Goal: Information Seeking & Learning: Learn about a topic

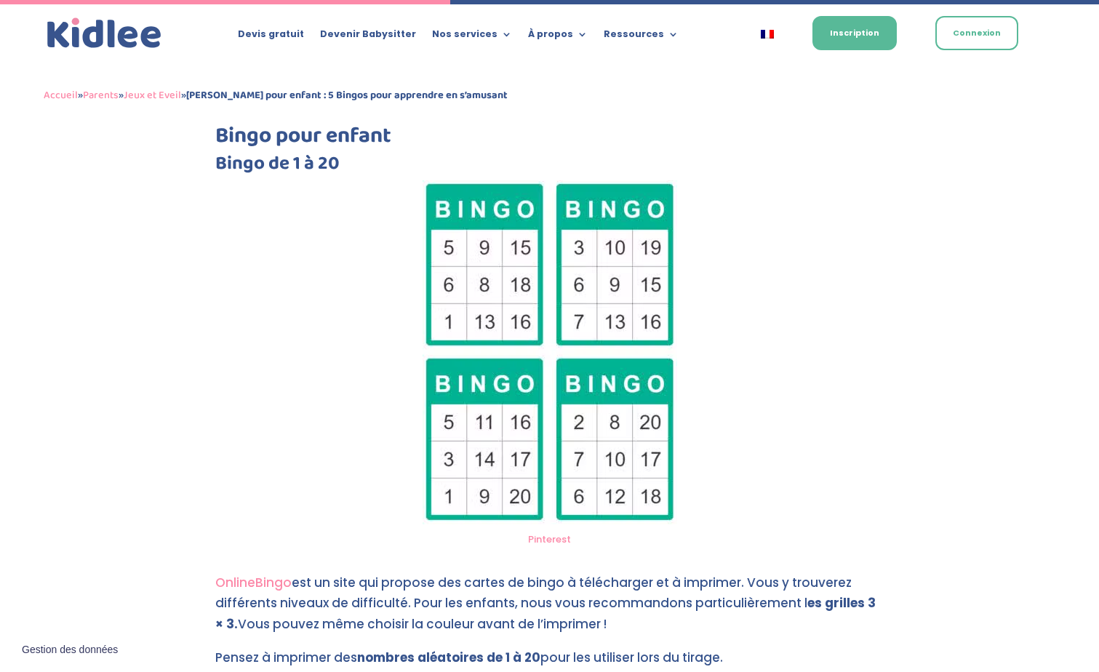
scroll to position [1673, 0]
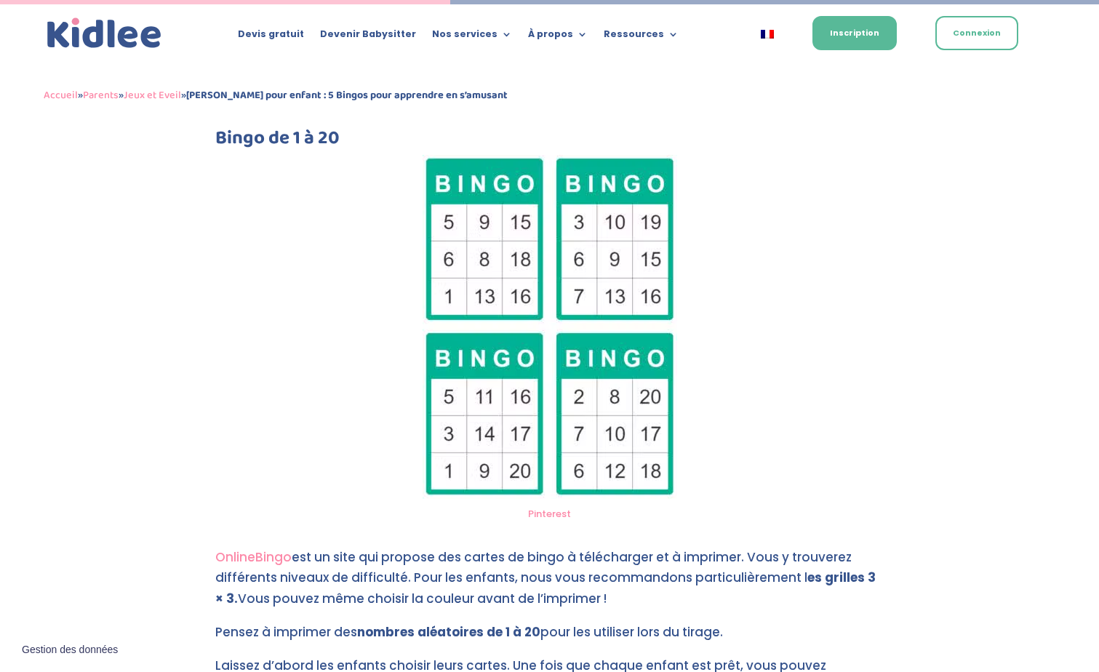
click at [547, 513] on link "Pinterest" at bounding box center [549, 514] width 43 height 14
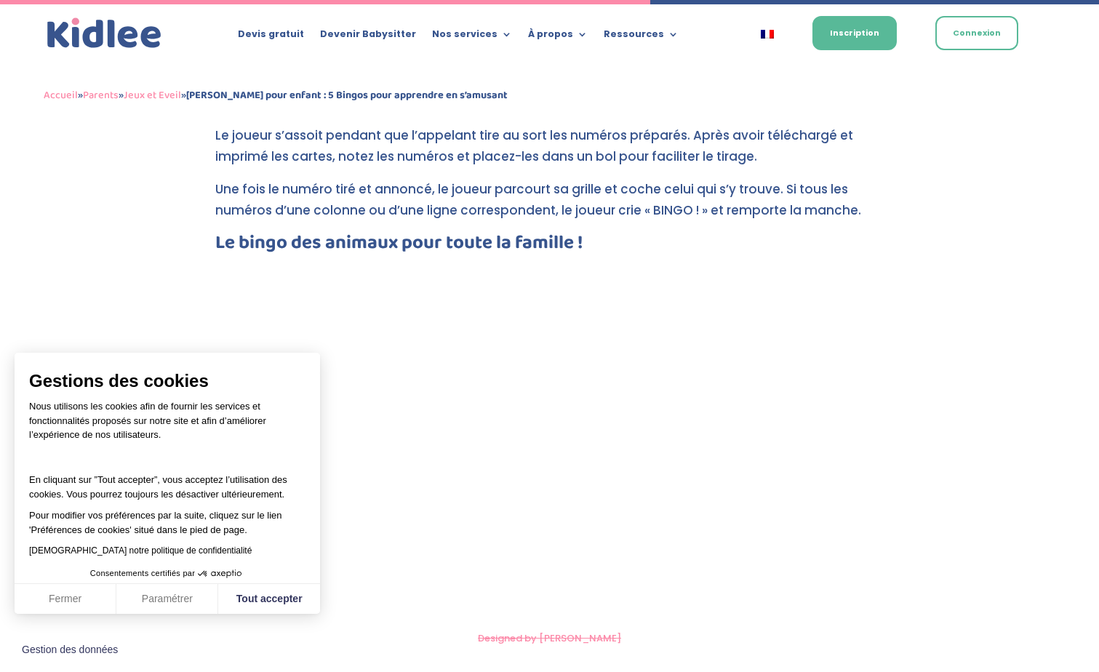
scroll to position [2473, 0]
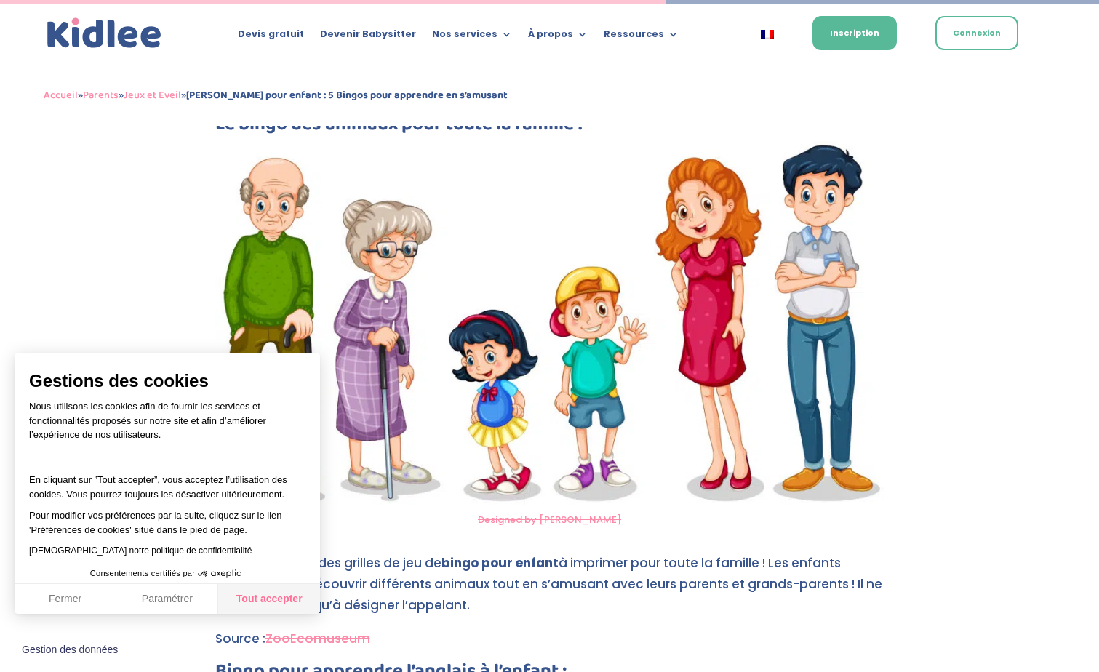
click at [248, 601] on button "Tout accepter" at bounding box center [269, 599] width 102 height 31
checkbox input "true"
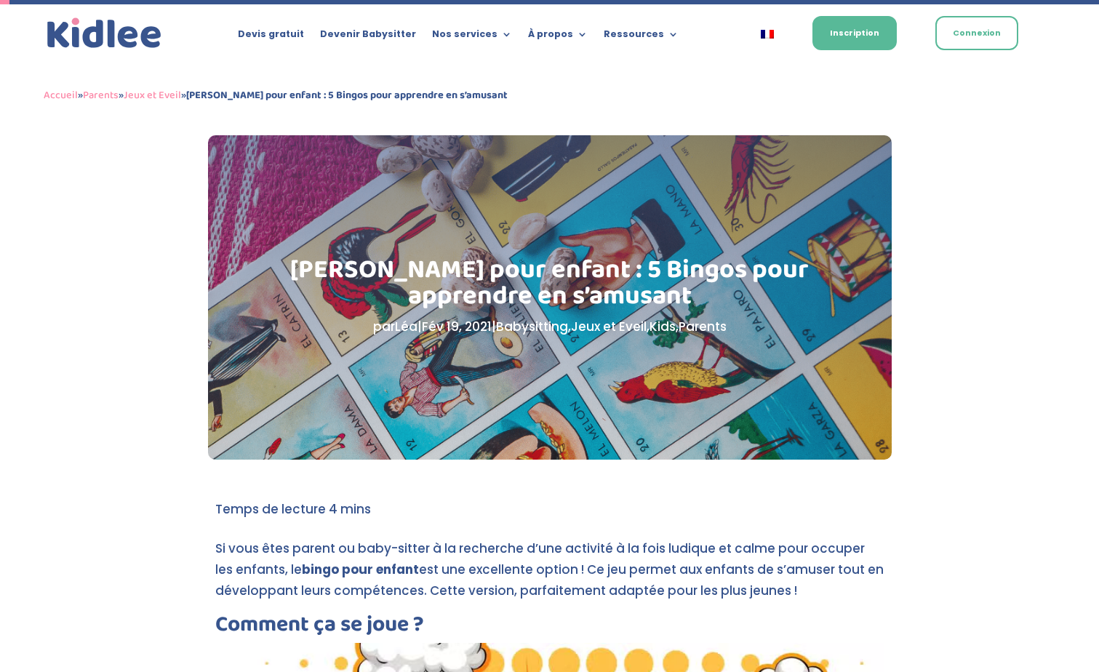
scroll to position [0, 0]
